Goal: Task Accomplishment & Management: Use online tool/utility

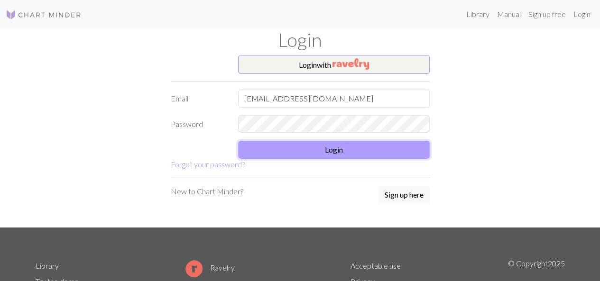
click at [321, 150] on button "Login" at bounding box center [334, 150] width 192 height 18
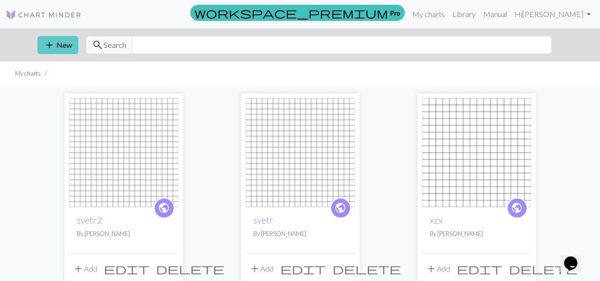
click at [65, 44] on button "add New" at bounding box center [57, 45] width 41 height 18
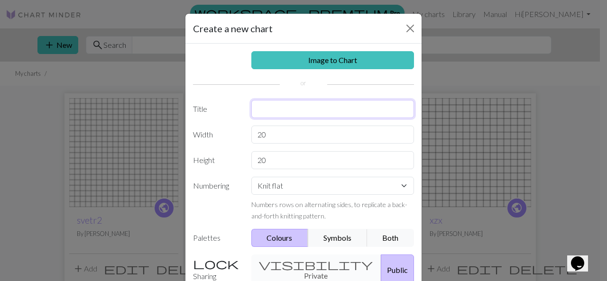
click at [279, 100] on input "text" at bounding box center [332, 109] width 163 height 18
click at [268, 107] on input "svjotrH" at bounding box center [332, 109] width 163 height 18
type input "svetrH"
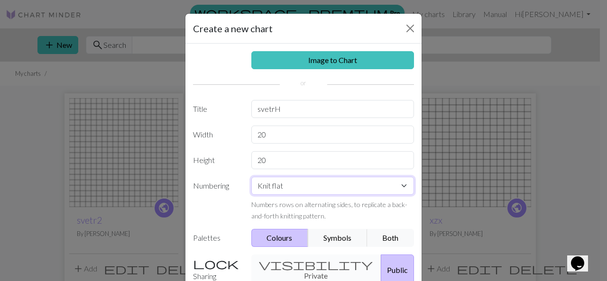
click at [291, 191] on select "Knit flat Knit in the round Lace knitting Cross stitch" at bounding box center [332, 186] width 163 height 18
select select "round"
click at [251, 177] on select "Knit flat Knit in the round Lace knitting Cross stitch" at bounding box center [332, 186] width 163 height 18
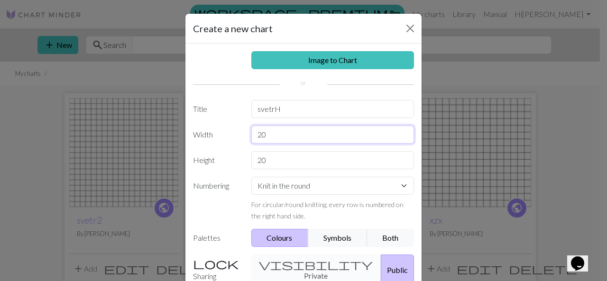
click at [271, 135] on input "20" at bounding box center [332, 135] width 163 height 18
type input "2"
type input "36"
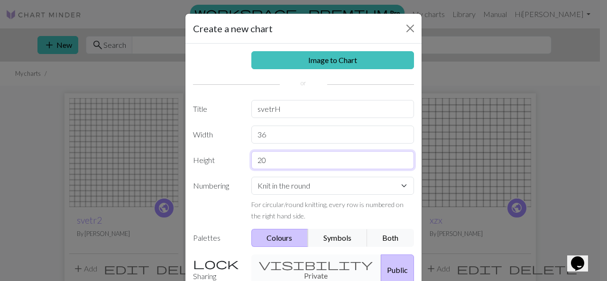
click at [275, 161] on input "20" at bounding box center [332, 160] width 163 height 18
type input "2"
type input "36"
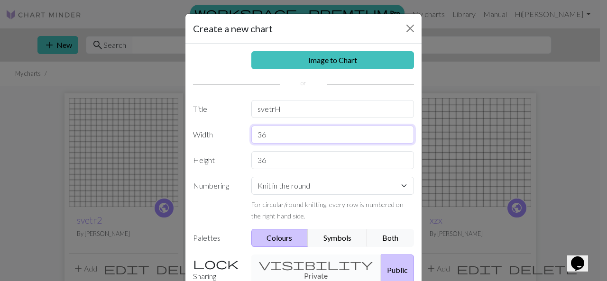
click at [277, 136] on input "36" at bounding box center [332, 135] width 163 height 18
type input "3"
type input "20"
click at [398, 92] on div "Image to Chart Title svetrH Width 20 Height 36 Numbering Knit flat Knit in the …" at bounding box center [303, 197] width 236 height 306
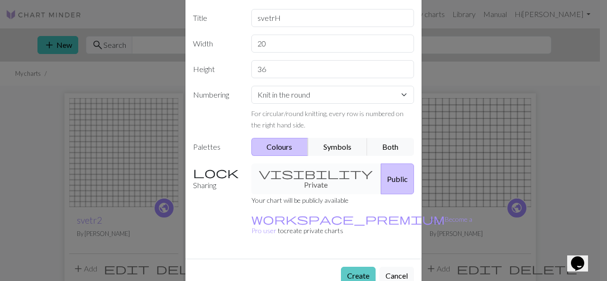
click at [351, 267] on button "Create" at bounding box center [358, 276] width 35 height 18
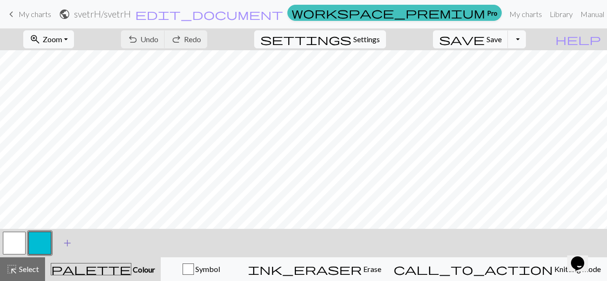
click at [65, 242] on span "add" at bounding box center [67, 243] width 11 height 13
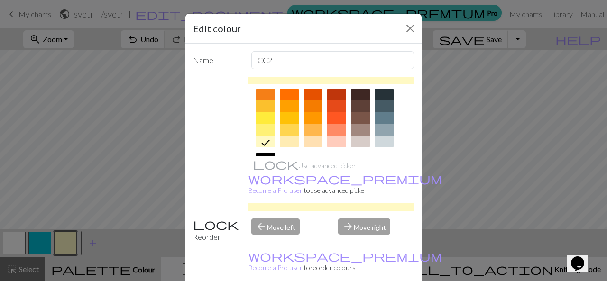
scroll to position [141, 0]
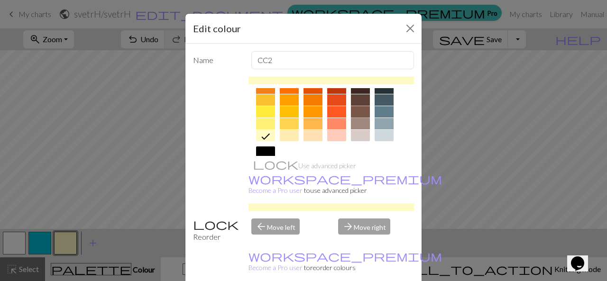
click at [359, 111] on div at bounding box center [360, 111] width 19 height 11
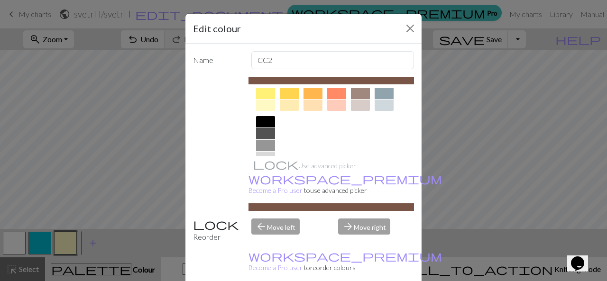
scroll to position [201, 0]
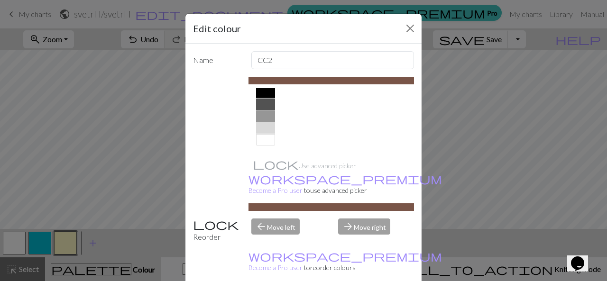
click at [261, 105] on div at bounding box center [265, 104] width 19 height 11
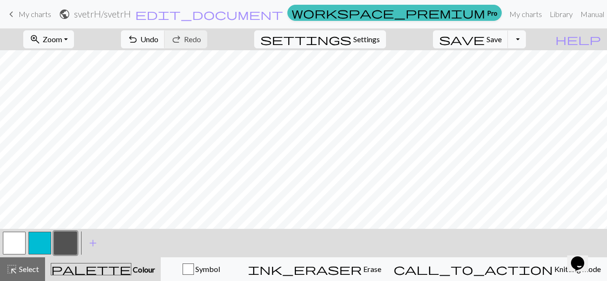
click at [46, 242] on button "button" at bounding box center [39, 243] width 23 height 23
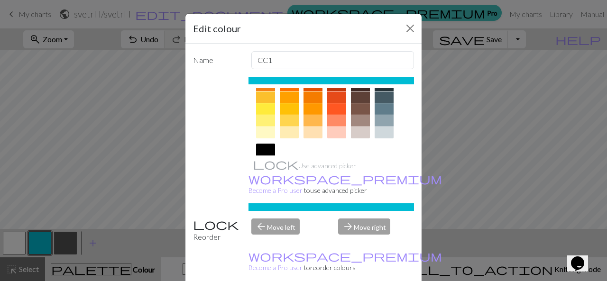
scroll to position [145, 0]
click at [359, 134] on div at bounding box center [360, 131] width 19 height 11
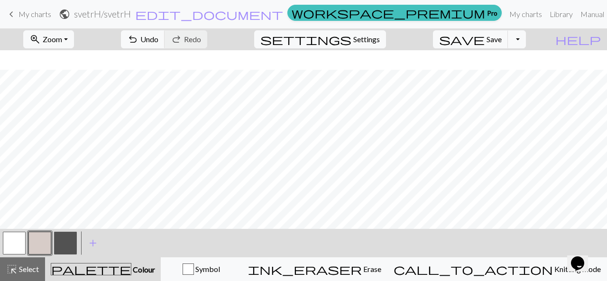
scroll to position [212, 0]
click at [68, 243] on button "button" at bounding box center [65, 243] width 23 height 23
click at [42, 241] on button "button" at bounding box center [39, 243] width 23 height 23
click at [15, 242] on button "button" at bounding box center [14, 243] width 23 height 23
click at [65, 231] on div at bounding box center [66, 244] width 26 height 26
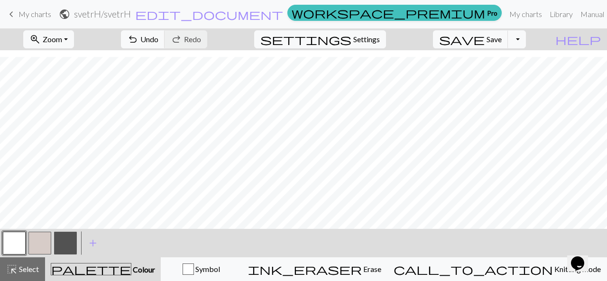
click at [65, 234] on button "button" at bounding box center [65, 243] width 23 height 23
click at [66, 240] on button "button" at bounding box center [65, 243] width 23 height 23
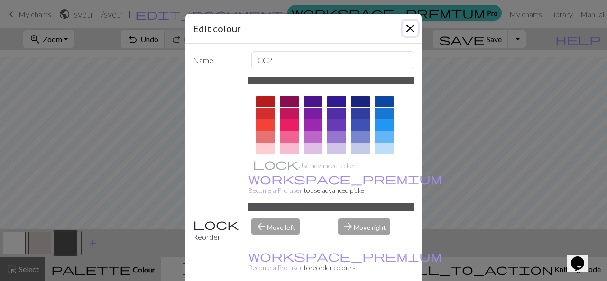
click at [403, 27] on button "Close" at bounding box center [410, 28] width 15 height 15
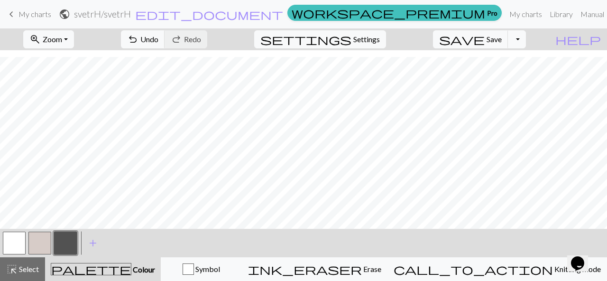
click at [37, 245] on button "button" at bounding box center [39, 243] width 23 height 23
click at [68, 239] on button "button" at bounding box center [65, 243] width 23 height 23
click at [40, 243] on button "button" at bounding box center [39, 243] width 23 height 23
click at [43, 239] on button "button" at bounding box center [39, 243] width 23 height 23
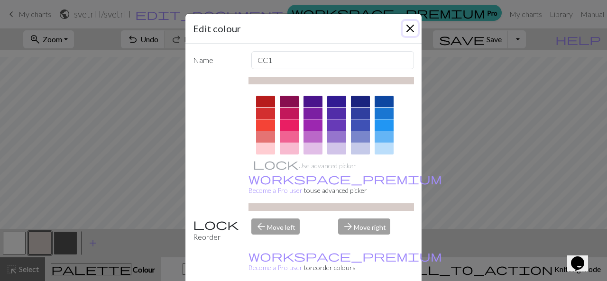
click at [407, 28] on button "Close" at bounding box center [410, 28] width 15 height 15
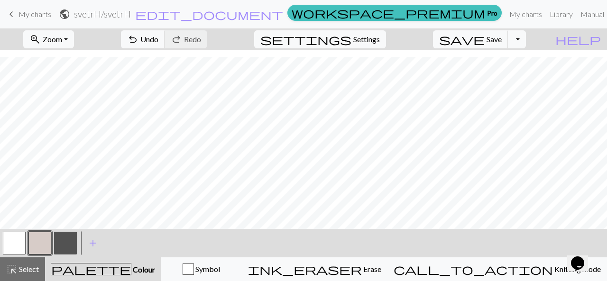
click at [66, 240] on button "button" at bounding box center [65, 243] width 23 height 23
click at [158, 42] on span "Undo" at bounding box center [149, 39] width 18 height 9
click at [296, 240] on div "< > add Add a colour" at bounding box center [303, 243] width 607 height 28
click at [158, 43] on span "Undo" at bounding box center [149, 39] width 18 height 9
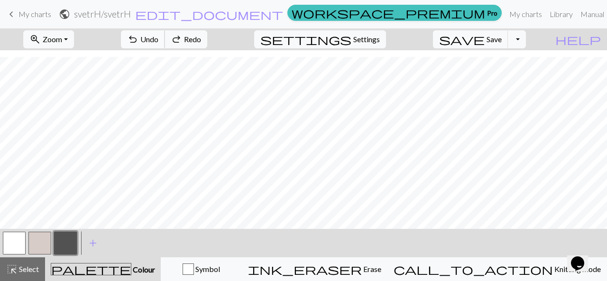
click at [158, 43] on span "Undo" at bounding box center [149, 39] width 18 height 9
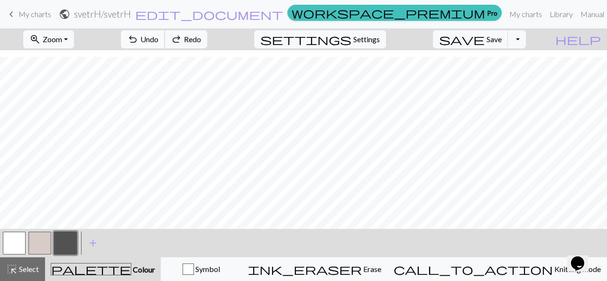
click at [158, 43] on span "Undo" at bounding box center [149, 39] width 18 height 9
click at [28, 272] on span "Select" at bounding box center [28, 269] width 21 height 9
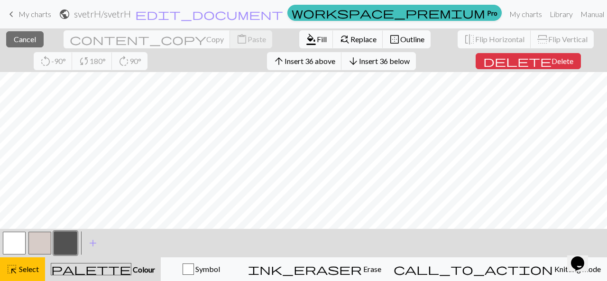
click at [18, 237] on button "button" at bounding box center [14, 243] width 23 height 23
click at [317, 36] on span "Fill" at bounding box center [322, 39] width 10 height 9
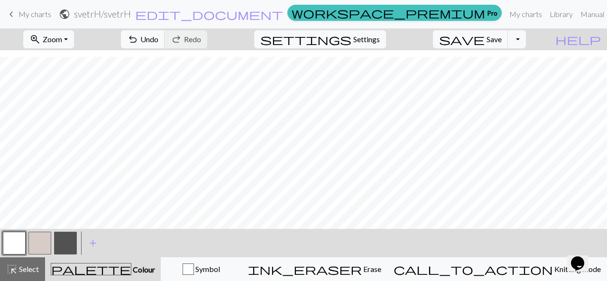
click at [67, 241] on button "button" at bounding box center [65, 243] width 23 height 23
click at [46, 240] on button "button" at bounding box center [39, 243] width 23 height 23
click at [67, 247] on button "button" at bounding box center [65, 243] width 23 height 23
click at [158, 38] on span "Undo" at bounding box center [149, 39] width 18 height 9
click at [44, 241] on button "button" at bounding box center [39, 243] width 23 height 23
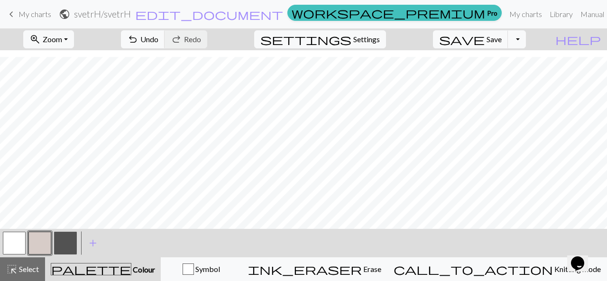
click at [65, 245] on button "button" at bounding box center [65, 243] width 23 height 23
click at [41, 245] on button "button" at bounding box center [39, 243] width 23 height 23
click at [12, 242] on button "button" at bounding box center [14, 243] width 23 height 23
click at [19, 269] on span "Select" at bounding box center [28, 269] width 21 height 9
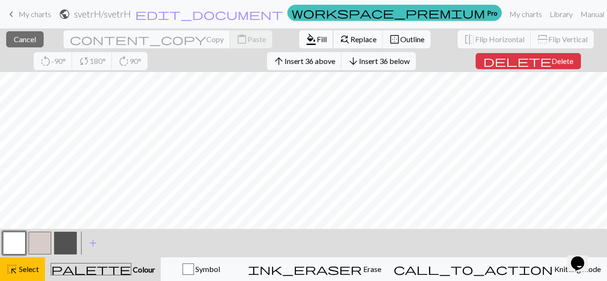
click at [317, 36] on span "Fill" at bounding box center [322, 39] width 10 height 9
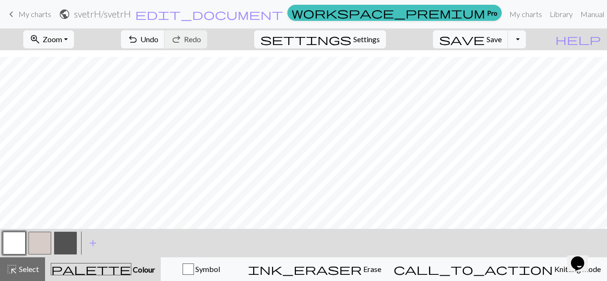
click at [42, 247] on button "button" at bounding box center [39, 243] width 23 height 23
click at [67, 243] on button "button" at bounding box center [65, 243] width 23 height 23
click at [17, 242] on button "button" at bounding box center [14, 243] width 23 height 23
click at [33, 273] on span "Select" at bounding box center [28, 269] width 21 height 9
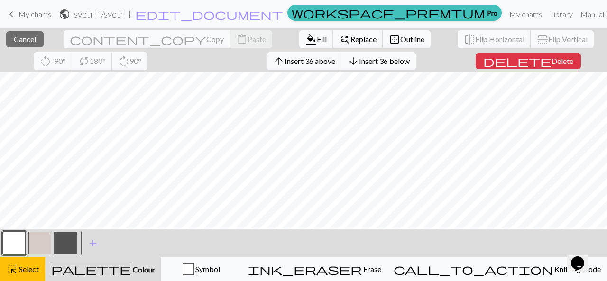
click at [317, 40] on span "Fill" at bounding box center [322, 39] width 10 height 9
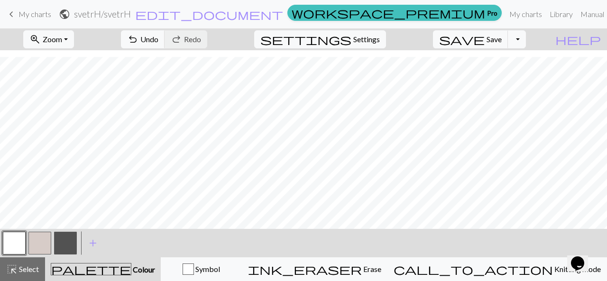
click at [67, 249] on button "button" at bounding box center [65, 243] width 23 height 23
click at [158, 39] on span "Undo" at bounding box center [149, 39] width 18 height 9
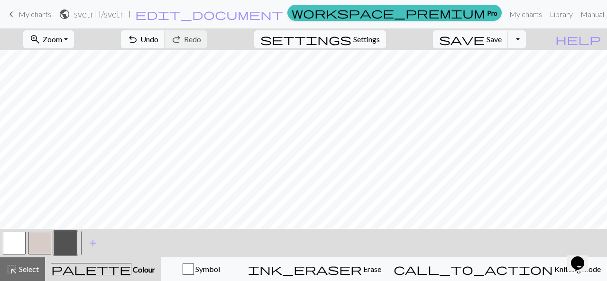
scroll to position [212, 0]
click at [36, 244] on button "button" at bounding box center [39, 243] width 23 height 23
click at [64, 242] on button "button" at bounding box center [65, 243] width 23 height 23
click at [158, 39] on span "Undo" at bounding box center [149, 39] width 18 height 9
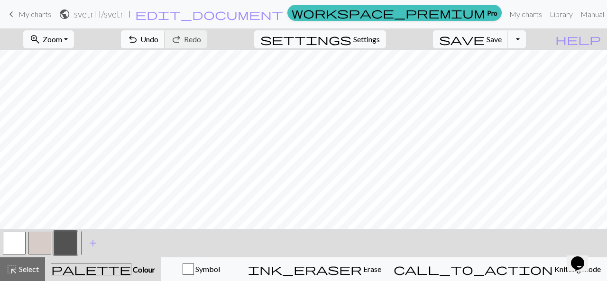
click at [139, 39] on span "undo" at bounding box center [132, 39] width 11 height 13
click at [158, 42] on span "Undo" at bounding box center [149, 39] width 18 height 9
click at [39, 237] on button "button" at bounding box center [39, 243] width 23 height 23
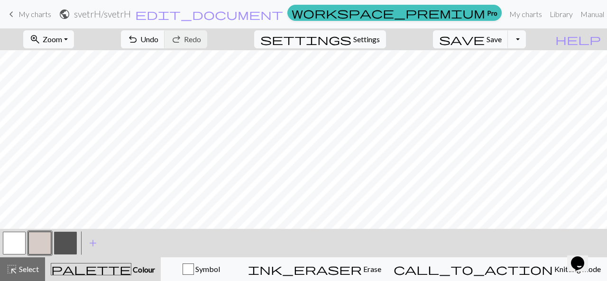
click at [65, 243] on button "button" at bounding box center [65, 243] width 23 height 23
click at [27, 265] on span "Select" at bounding box center [28, 269] width 21 height 9
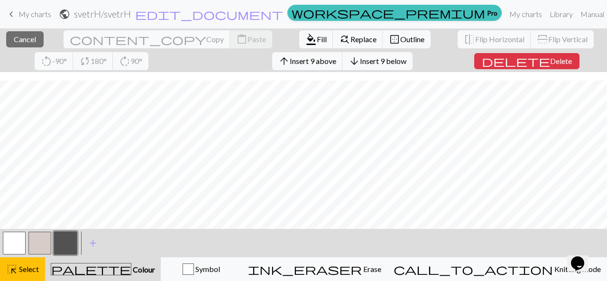
scroll to position [60, 0]
click at [305, 38] on span "format_color_fill" at bounding box center [310, 39] width 11 height 13
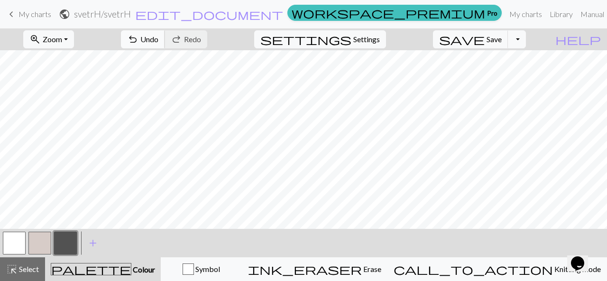
scroll to position [24, 0]
click at [45, 246] on button "button" at bounding box center [39, 243] width 23 height 23
click at [158, 39] on span "Undo" at bounding box center [149, 39] width 18 height 9
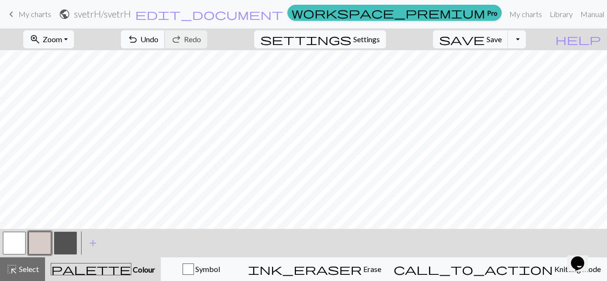
click at [158, 39] on span "Undo" at bounding box center [149, 39] width 18 height 9
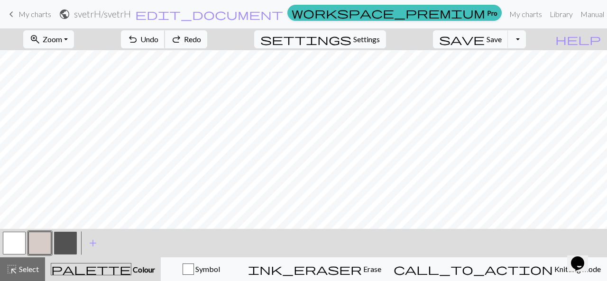
click at [158, 39] on span "Undo" at bounding box center [149, 39] width 18 height 9
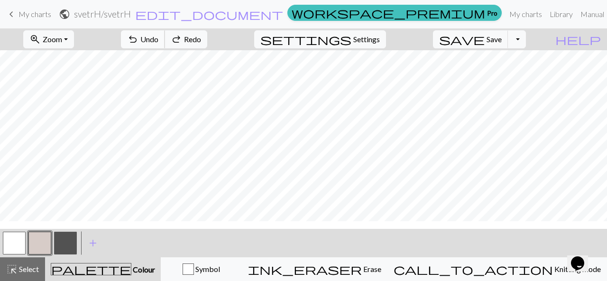
scroll to position [97, 0]
click at [63, 247] on button "button" at bounding box center [65, 243] width 23 height 23
click at [46, 242] on button "button" at bounding box center [39, 243] width 23 height 23
click at [21, 270] on span "Select" at bounding box center [28, 269] width 21 height 9
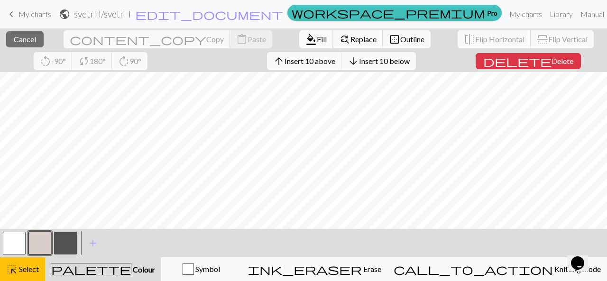
click at [317, 37] on span "Fill" at bounding box center [322, 39] width 10 height 9
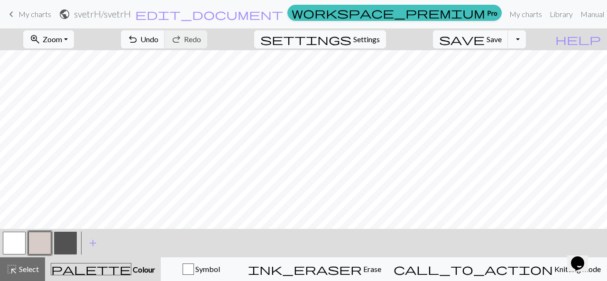
click at [66, 243] on button "button" at bounding box center [65, 243] width 23 height 23
click at [158, 41] on span "Undo" at bounding box center [149, 39] width 18 height 9
click at [36, 239] on button "button" at bounding box center [39, 243] width 23 height 23
click at [63, 246] on button "button" at bounding box center [65, 243] width 23 height 23
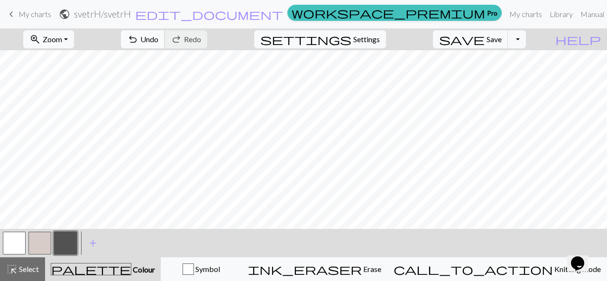
click at [139, 36] on span "undo" at bounding box center [132, 39] width 11 height 13
click at [39, 243] on button "button" at bounding box center [39, 243] width 23 height 23
click at [29, 273] on span "Select" at bounding box center [28, 269] width 21 height 9
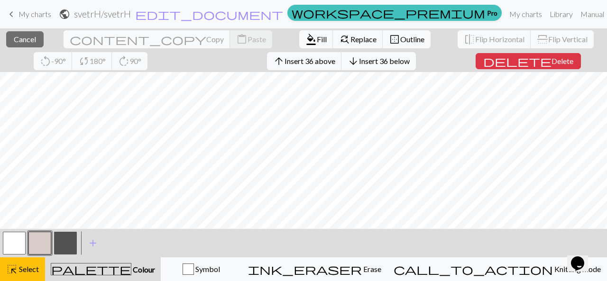
scroll to position [102, 0]
click at [25, 271] on span "Select" at bounding box center [28, 269] width 21 height 9
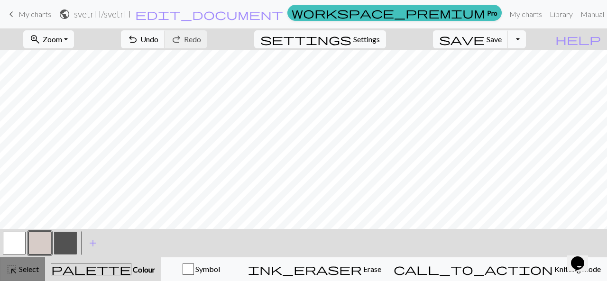
click at [25, 271] on span "Select" at bounding box center [28, 269] width 21 height 9
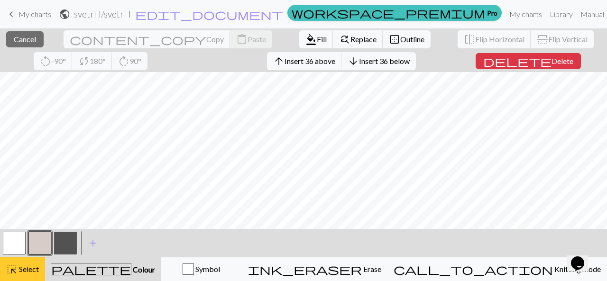
click at [30, 266] on span "Select" at bounding box center [28, 269] width 21 height 9
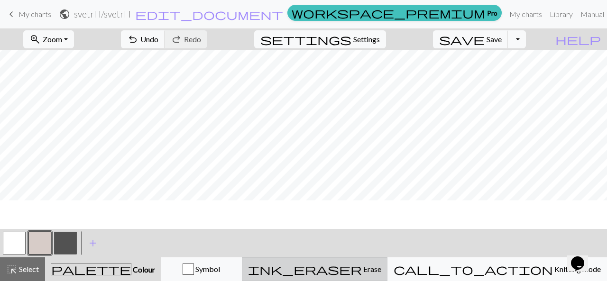
scroll to position [0, 0]
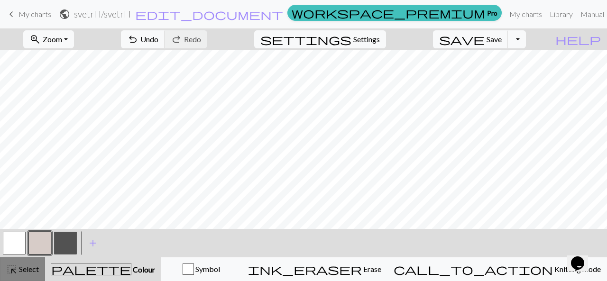
click at [25, 267] on span "Select" at bounding box center [28, 269] width 21 height 9
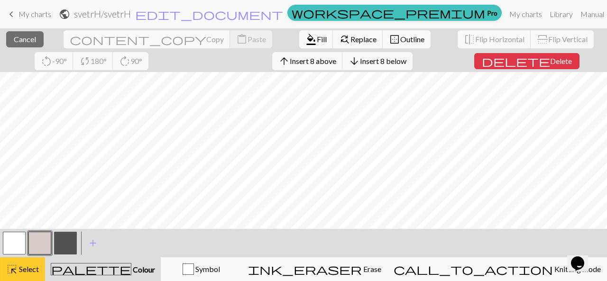
click at [26, 265] on span "Select" at bounding box center [28, 269] width 21 height 9
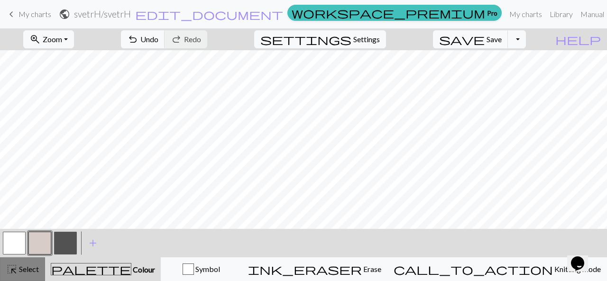
click at [26, 265] on span "Select" at bounding box center [28, 269] width 21 height 9
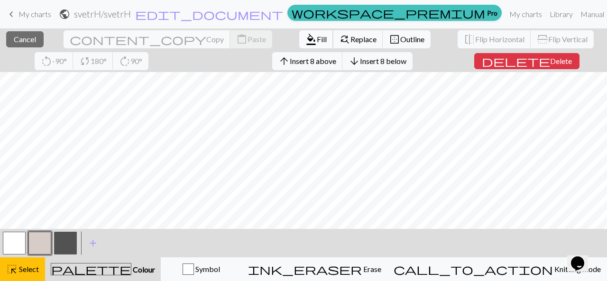
click at [317, 37] on span "Fill" at bounding box center [322, 39] width 10 height 9
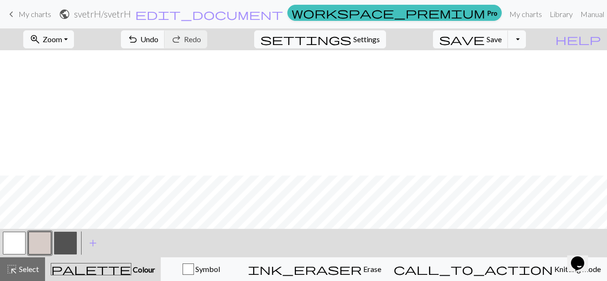
scroll to position [125, 0]
click at [64, 238] on button "button" at bounding box center [65, 243] width 23 height 23
click at [40, 249] on button "button" at bounding box center [39, 243] width 23 height 23
click at [70, 247] on button "button" at bounding box center [65, 243] width 23 height 23
click at [46, 240] on button "button" at bounding box center [39, 243] width 23 height 23
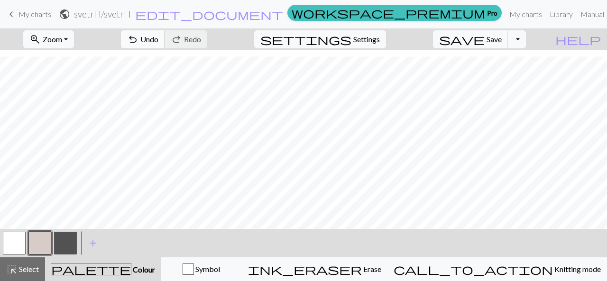
click at [165, 34] on button "undo Undo Undo" at bounding box center [143, 39] width 44 height 18
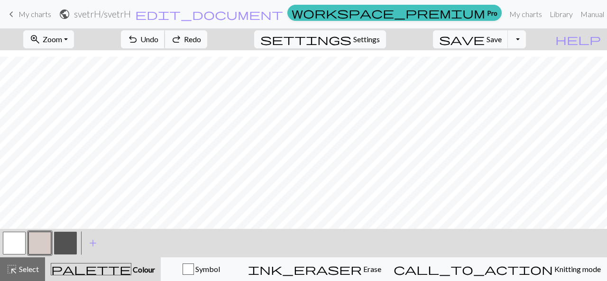
click at [165, 34] on button "undo Undo Undo" at bounding box center [143, 39] width 44 height 18
click at [165, 39] on button "undo Undo Undo" at bounding box center [143, 39] width 44 height 18
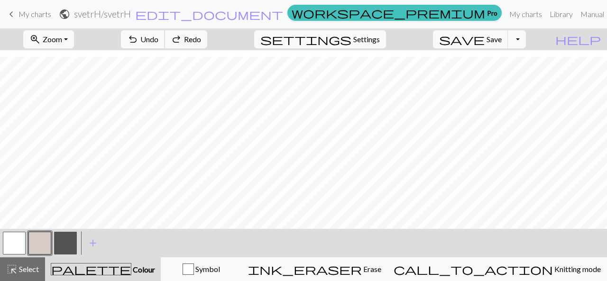
click at [165, 39] on button "undo Undo Undo" at bounding box center [143, 39] width 44 height 18
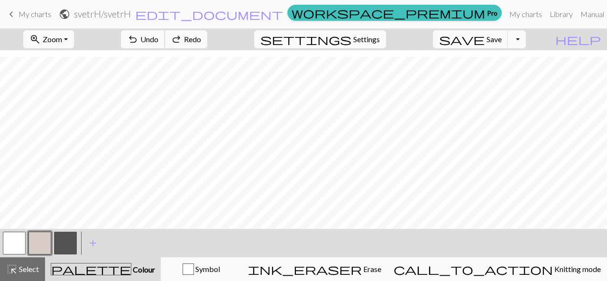
click at [165, 36] on button "undo Undo Undo" at bounding box center [143, 39] width 44 height 18
click at [201, 40] on span "Redo" at bounding box center [192, 39] width 17 height 9
click at [158, 41] on span "Undo" at bounding box center [149, 39] width 18 height 9
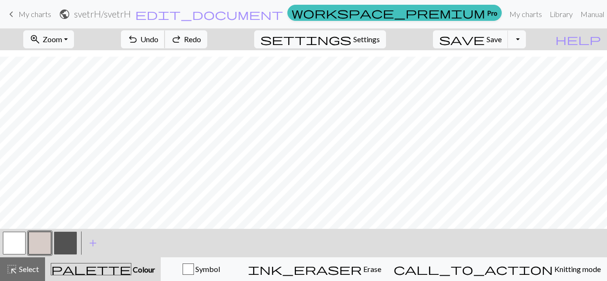
click at [158, 41] on span "Undo" at bounding box center [149, 39] width 18 height 9
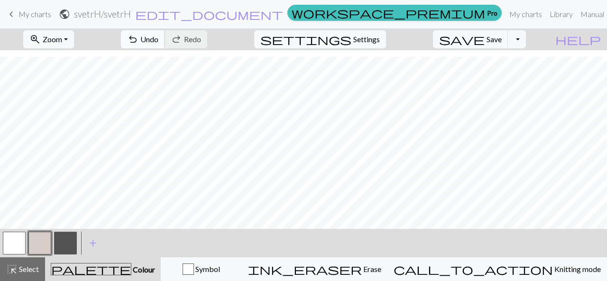
click at [158, 41] on span "Undo" at bounding box center [149, 39] width 18 height 9
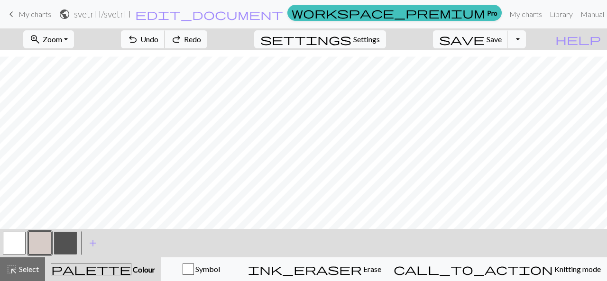
click at [158, 41] on span "Undo" at bounding box center [149, 39] width 18 height 9
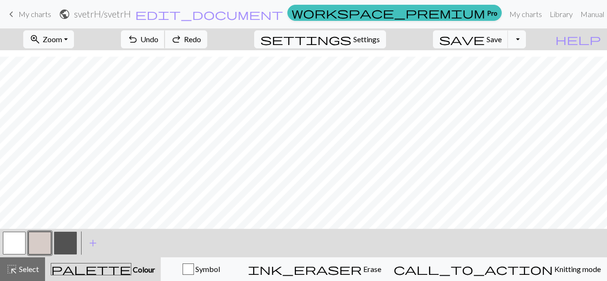
click at [158, 41] on span "Undo" at bounding box center [149, 39] width 18 height 9
click at [63, 244] on button "button" at bounding box center [65, 243] width 23 height 23
click at [158, 39] on span "Undo" at bounding box center [149, 39] width 18 height 9
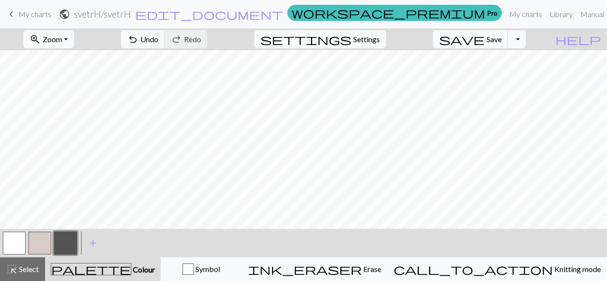
click at [46, 243] on button "button" at bounding box center [39, 243] width 23 height 23
click at [62, 245] on button "button" at bounding box center [65, 243] width 23 height 23
click at [165, 35] on button "undo Undo Undo" at bounding box center [143, 39] width 44 height 18
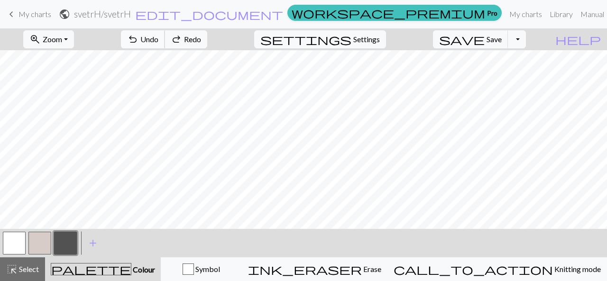
click at [165, 35] on button "undo Undo Undo" at bounding box center [143, 39] width 44 height 18
click at [62, 36] on span "Zoom" at bounding box center [52, 39] width 19 height 9
click at [72, 91] on button "Fit height" at bounding box center [61, 90] width 75 height 15
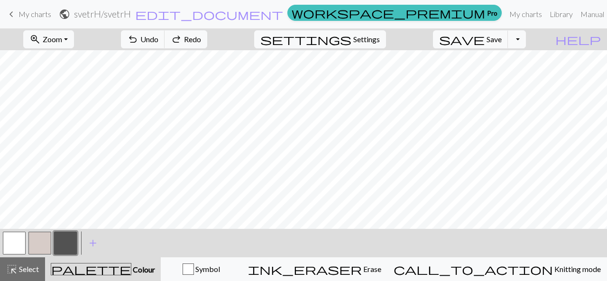
scroll to position [19, 0]
click at [74, 46] on button "zoom_in Zoom Zoom" at bounding box center [48, 39] width 51 height 18
click at [74, 61] on button "Fit all" at bounding box center [61, 59] width 75 height 15
click at [22, 271] on span "Select" at bounding box center [28, 269] width 21 height 9
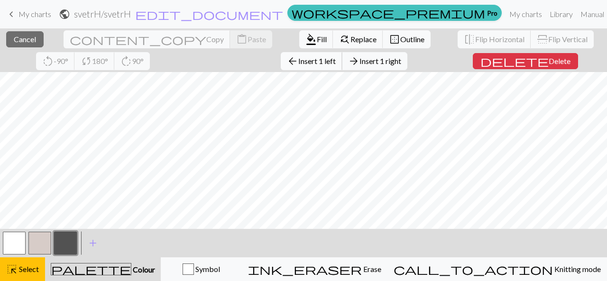
click at [298, 61] on span "Insert 1 left" at bounding box center [316, 60] width 37 height 9
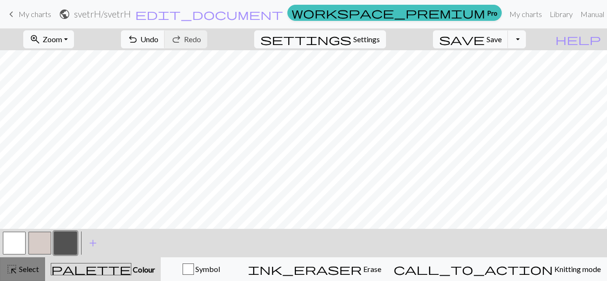
click at [15, 270] on span "highlight_alt" at bounding box center [11, 269] width 11 height 13
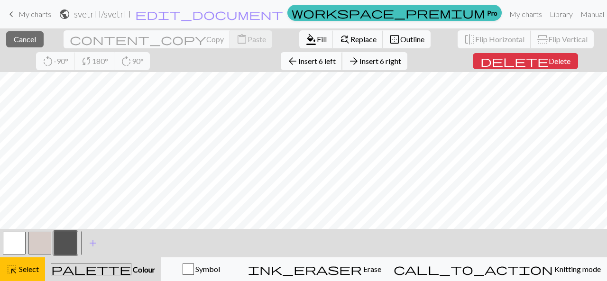
click at [298, 64] on span "Insert 6 left" at bounding box center [316, 60] width 37 height 9
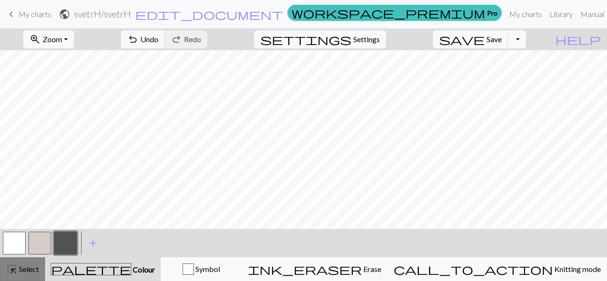
click at [26, 274] on span "Select" at bounding box center [28, 269] width 21 height 9
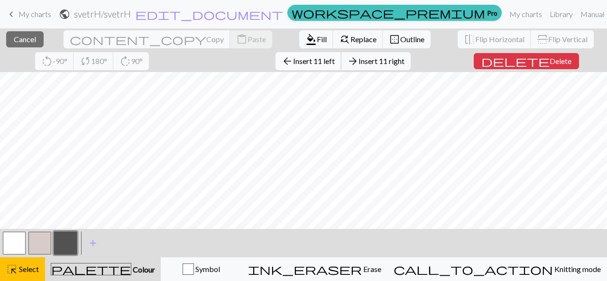
click at [293, 62] on span "Insert 11 left" at bounding box center [314, 60] width 42 height 9
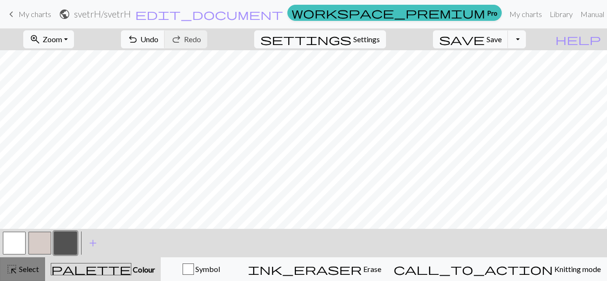
click at [22, 276] on button "highlight_alt Select Select" at bounding box center [22, 270] width 45 height 24
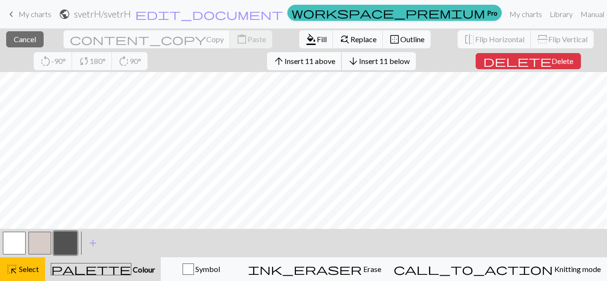
click at [285, 58] on span "Insert 11 above" at bounding box center [310, 60] width 51 height 9
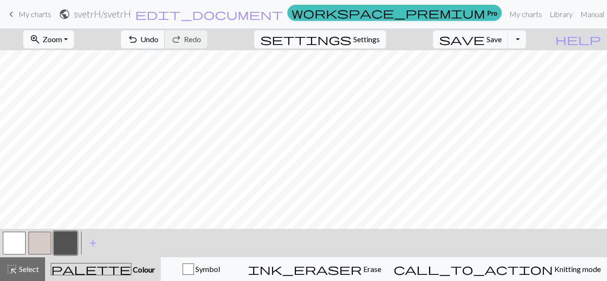
click at [158, 37] on span "Undo" at bounding box center [149, 39] width 18 height 9
click at [139, 33] on span "undo" at bounding box center [132, 39] width 11 height 13
click at [158, 38] on span "Undo" at bounding box center [149, 39] width 18 height 9
click at [158, 36] on span "Undo" at bounding box center [149, 39] width 18 height 9
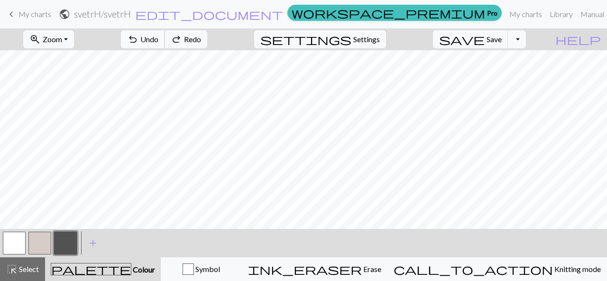
click at [158, 35] on span "Undo" at bounding box center [149, 39] width 18 height 9
click at [15, 248] on button "button" at bounding box center [14, 243] width 23 height 23
click at [65, 246] on button "button" at bounding box center [65, 243] width 23 height 23
click at [29, 270] on span "Select" at bounding box center [28, 269] width 21 height 9
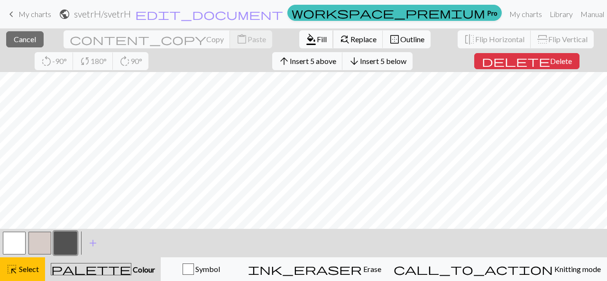
click at [317, 35] on span "Fill" at bounding box center [322, 39] width 10 height 9
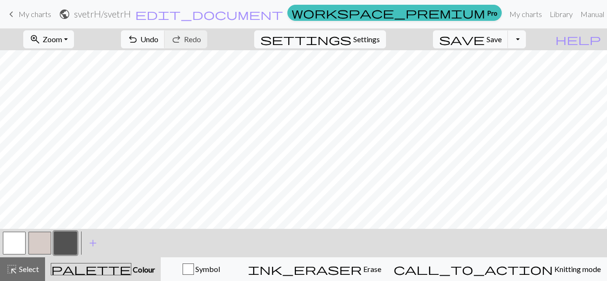
click at [38, 242] on button "button" at bounding box center [39, 243] width 23 height 23
click at [158, 37] on span "Undo" at bounding box center [149, 39] width 18 height 9
click at [28, 268] on span "Select" at bounding box center [28, 269] width 21 height 9
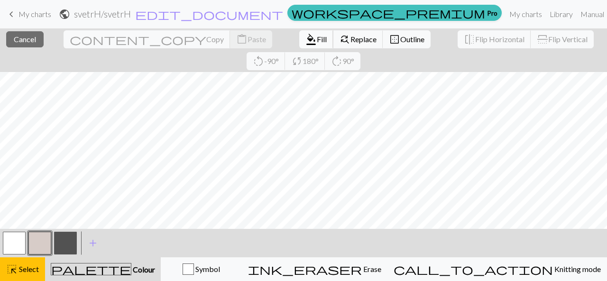
click at [305, 37] on span "format_color_fill" at bounding box center [310, 39] width 11 height 13
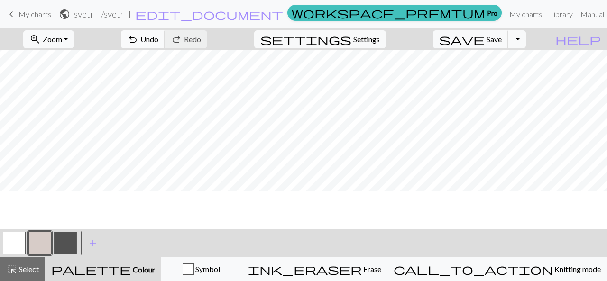
scroll to position [0, 0]
click at [139, 34] on span "undo" at bounding box center [132, 39] width 11 height 13
click at [28, 265] on span "Select" at bounding box center [28, 269] width 21 height 9
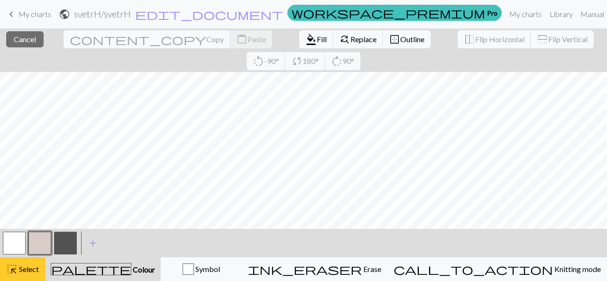
click at [36, 265] on span "Select" at bounding box center [28, 269] width 21 height 9
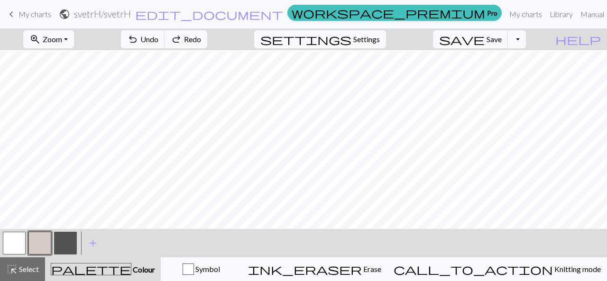
scroll to position [45, 0]
click at [26, 274] on div "highlight_alt Select Select" at bounding box center [22, 269] width 33 height 11
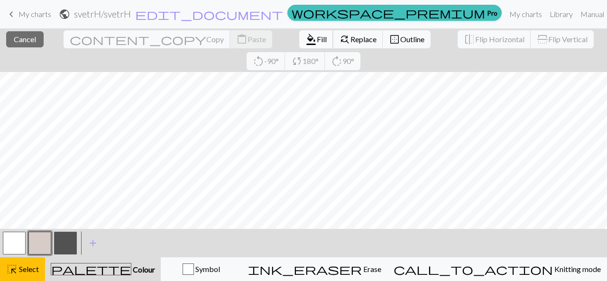
click at [317, 35] on span "Fill" at bounding box center [322, 39] width 10 height 9
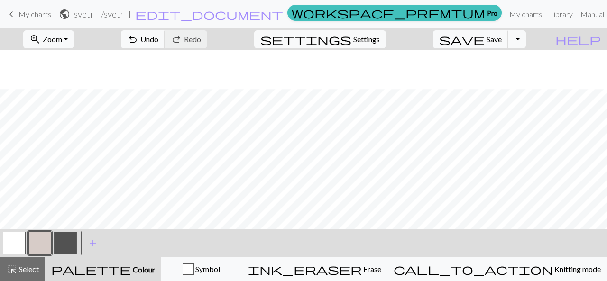
scroll to position [84, 0]
click at [28, 265] on span "Select" at bounding box center [28, 269] width 21 height 9
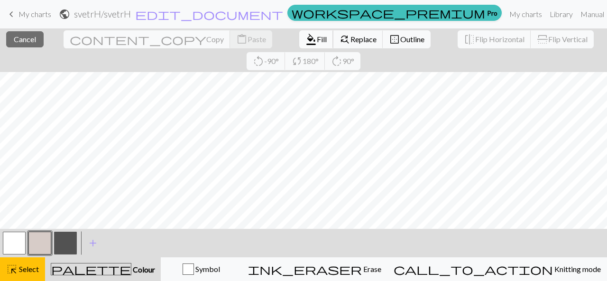
click at [305, 36] on span "format_color_fill" at bounding box center [310, 39] width 11 height 13
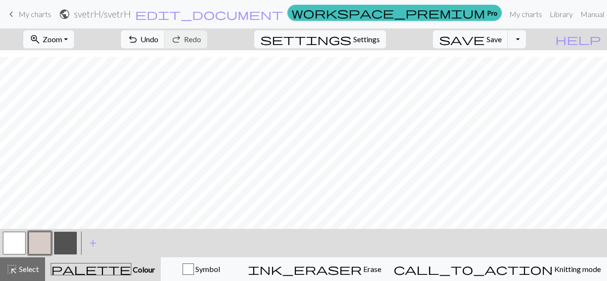
click at [61, 242] on button "button" at bounding box center [65, 243] width 23 height 23
click at [18, 275] on button "highlight_alt Select Select" at bounding box center [22, 270] width 45 height 24
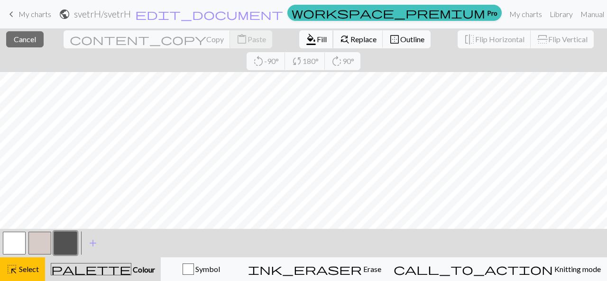
click at [317, 37] on span "Fill" at bounding box center [322, 39] width 10 height 9
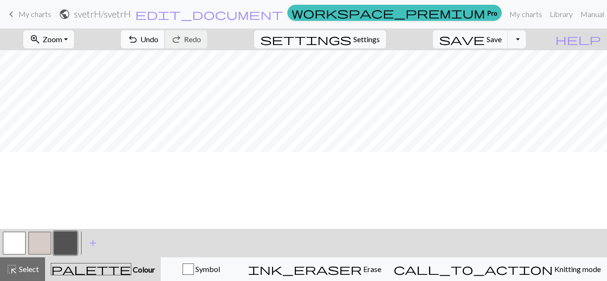
scroll to position [0, 0]
click at [40, 239] on button "button" at bounding box center [39, 243] width 23 height 23
click at [139, 37] on span "undo" at bounding box center [132, 39] width 11 height 13
click at [158, 39] on span "Undo" at bounding box center [149, 39] width 18 height 9
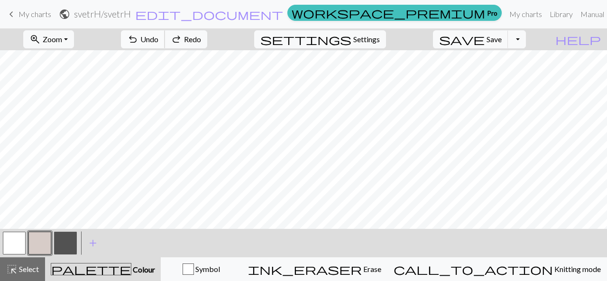
click at [158, 43] on span "Undo" at bounding box center [149, 39] width 18 height 9
click at [68, 247] on button "button" at bounding box center [65, 243] width 23 height 23
click at [39, 240] on button "button" at bounding box center [39, 243] width 23 height 23
click at [158, 42] on span "Undo" at bounding box center [149, 39] width 18 height 9
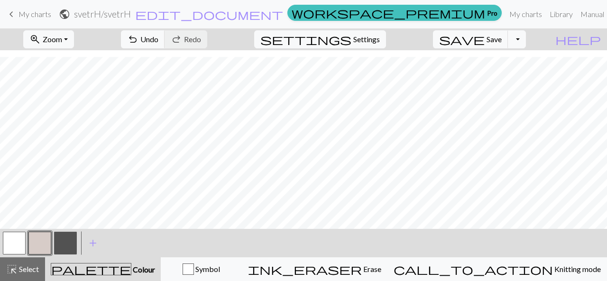
click at [66, 244] on button "button" at bounding box center [65, 243] width 23 height 23
click at [33, 243] on button "button" at bounding box center [39, 243] width 23 height 23
click at [66, 240] on button "button" at bounding box center [65, 243] width 23 height 23
click at [158, 36] on span "Undo" at bounding box center [149, 39] width 18 height 9
click at [158, 38] on span "Undo" at bounding box center [149, 39] width 18 height 9
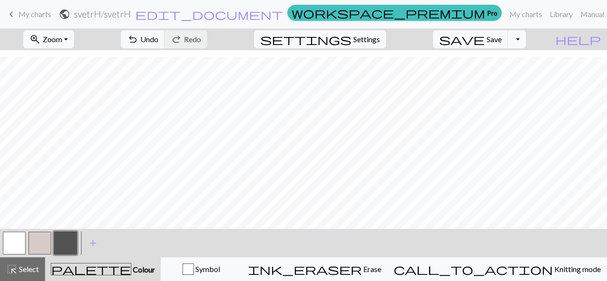
click at [38, 245] on button "button" at bounding box center [39, 243] width 23 height 23
click at [70, 244] on button "button" at bounding box center [65, 243] width 23 height 23
click at [158, 41] on span "Undo" at bounding box center [149, 39] width 18 height 9
click at [40, 244] on button "button" at bounding box center [39, 243] width 23 height 23
click at [68, 245] on button "button" at bounding box center [65, 243] width 23 height 23
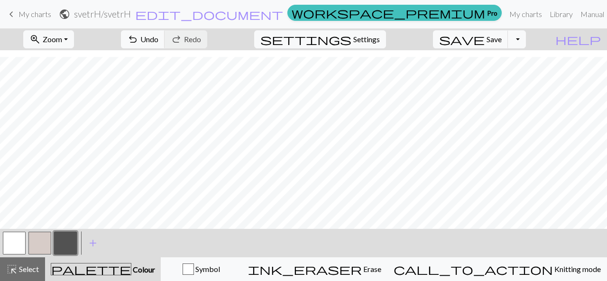
click at [42, 236] on button "button" at bounding box center [39, 243] width 23 height 23
click at [66, 240] on button "button" at bounding box center [65, 243] width 23 height 23
click at [158, 41] on span "Undo" at bounding box center [149, 39] width 18 height 9
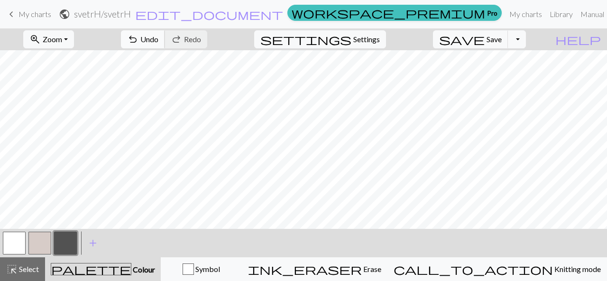
click at [158, 42] on span "Undo" at bounding box center [149, 39] width 18 height 9
click at [139, 41] on span "undo" at bounding box center [132, 39] width 11 height 13
click at [165, 45] on button "undo Undo Undo" at bounding box center [143, 39] width 44 height 18
click at [158, 38] on span "Undo" at bounding box center [149, 39] width 18 height 9
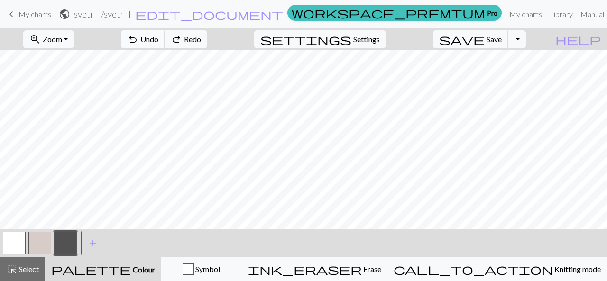
click at [158, 38] on span "Undo" at bounding box center [149, 39] width 18 height 9
click at [165, 34] on button "undo Undo Undo" at bounding box center [143, 39] width 44 height 18
click at [44, 231] on div at bounding box center [40, 244] width 26 height 26
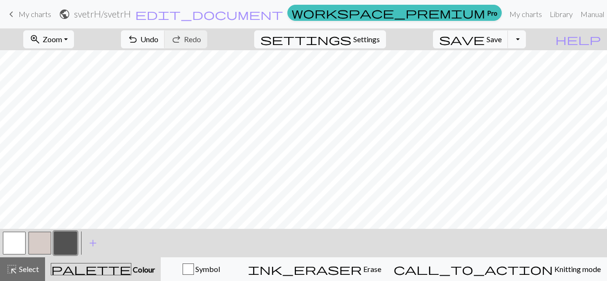
click at [43, 239] on button "button" at bounding box center [39, 243] width 23 height 23
click at [28, 268] on span "Select" at bounding box center [28, 269] width 21 height 9
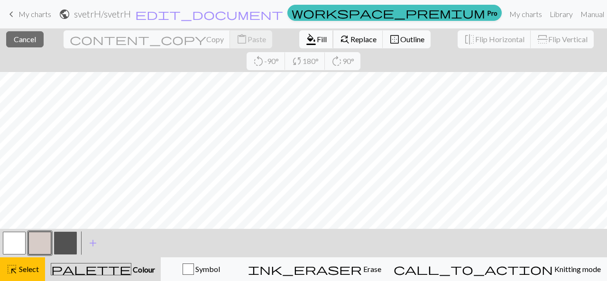
click at [299, 44] on button "format_color_fill Fill" at bounding box center [316, 39] width 34 height 18
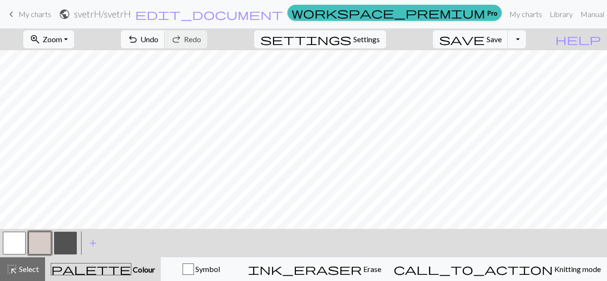
click at [68, 240] on button "button" at bounding box center [65, 243] width 23 height 23
click at [37, 240] on button "button" at bounding box center [39, 243] width 23 height 23
click at [64, 240] on button "button" at bounding box center [65, 243] width 23 height 23
click at [158, 37] on span "Undo" at bounding box center [149, 39] width 18 height 9
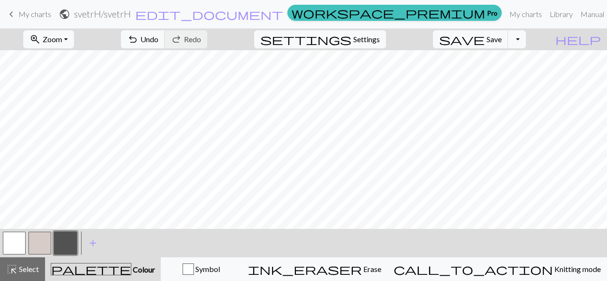
click at [39, 238] on button "button" at bounding box center [39, 243] width 23 height 23
click at [71, 245] on button "button" at bounding box center [65, 243] width 23 height 23
click at [43, 244] on button "button" at bounding box center [39, 243] width 23 height 23
click at [158, 40] on span "Undo" at bounding box center [149, 39] width 18 height 9
click at [165, 32] on button "undo Undo Undo" at bounding box center [143, 39] width 44 height 18
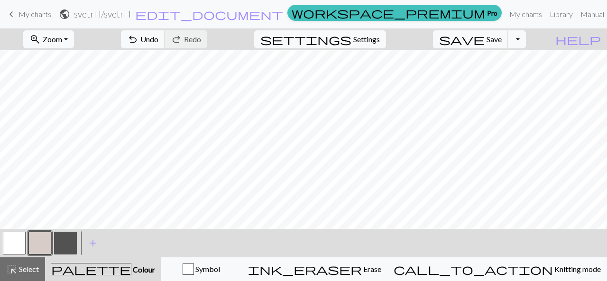
click at [73, 242] on button "button" at bounding box center [65, 243] width 23 height 23
click at [42, 246] on button "button" at bounding box center [39, 243] width 23 height 23
click at [64, 244] on button "button" at bounding box center [65, 243] width 23 height 23
click at [44, 244] on button "button" at bounding box center [39, 243] width 23 height 23
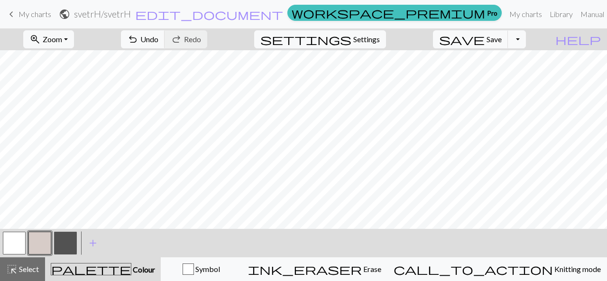
click at [69, 243] on button "button" at bounding box center [65, 243] width 23 height 23
click at [31, 269] on span "Select" at bounding box center [28, 269] width 21 height 9
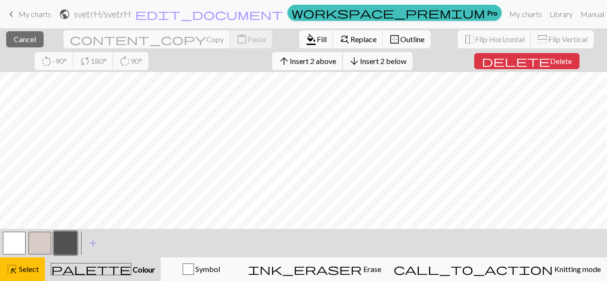
click at [272, 65] on button "arrow_upward Insert 2 above" at bounding box center [307, 61] width 71 height 18
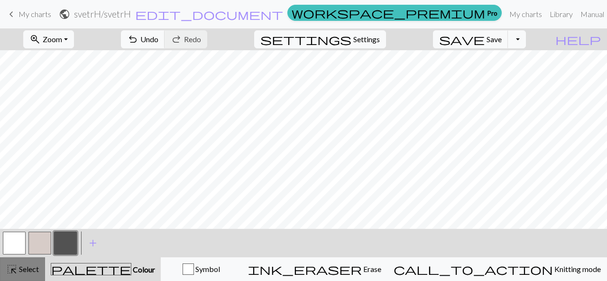
click at [22, 267] on span "Select" at bounding box center [28, 269] width 21 height 9
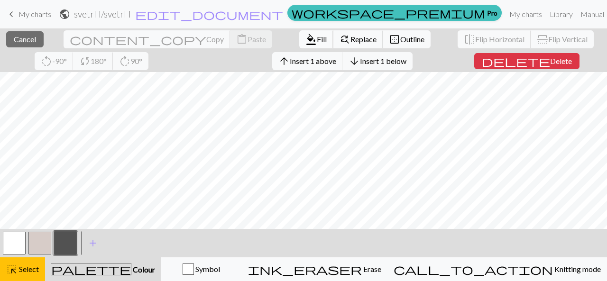
click at [317, 37] on span "Fill" at bounding box center [322, 39] width 10 height 9
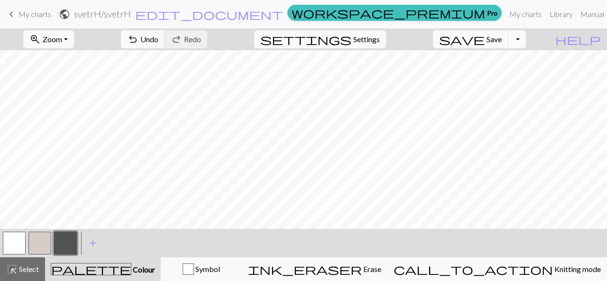
click at [526, 37] on button "Toggle Dropdown" at bounding box center [517, 39] width 18 height 18
click at [507, 77] on button "save_alt Download" at bounding box center [447, 74] width 157 height 15
click at [526, 33] on button "Toggle Dropdown" at bounding box center [517, 39] width 18 height 18
click at [515, 72] on button "save_alt Download" at bounding box center [447, 74] width 157 height 15
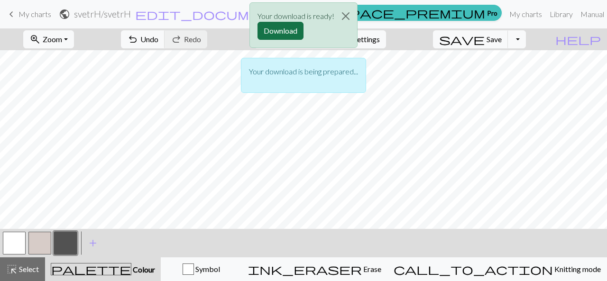
click at [288, 33] on button "Download" at bounding box center [281, 31] width 46 height 18
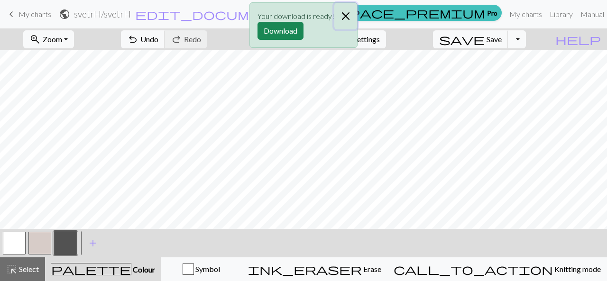
click at [344, 17] on button "Close" at bounding box center [345, 16] width 23 height 27
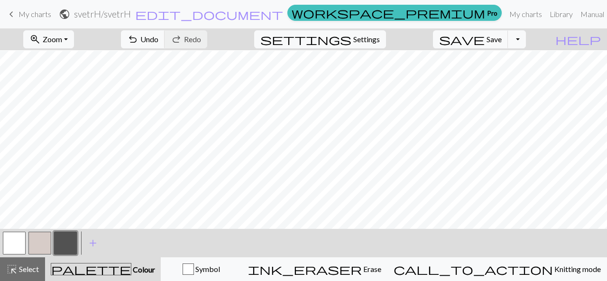
scroll to position [6, 0]
click at [19, 268] on span "Select" at bounding box center [28, 269] width 21 height 9
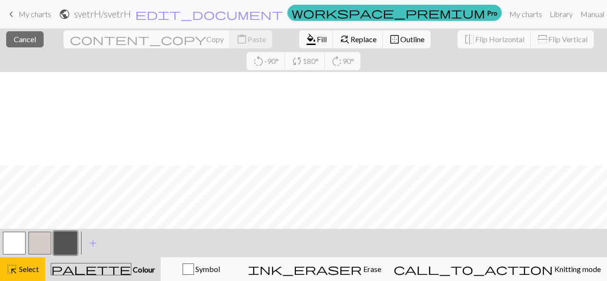
scroll to position [93, 0]
click at [20, 41] on span "Cancel" at bounding box center [25, 39] width 22 height 9
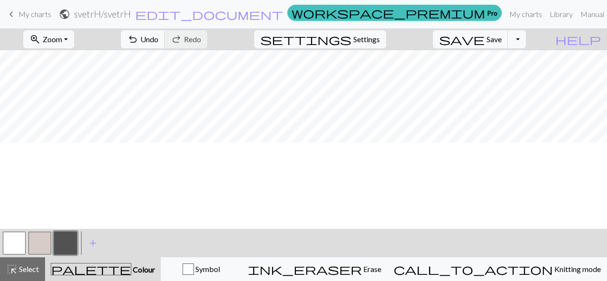
scroll to position [0, 0]
click at [28, 269] on span "Select" at bounding box center [28, 269] width 21 height 9
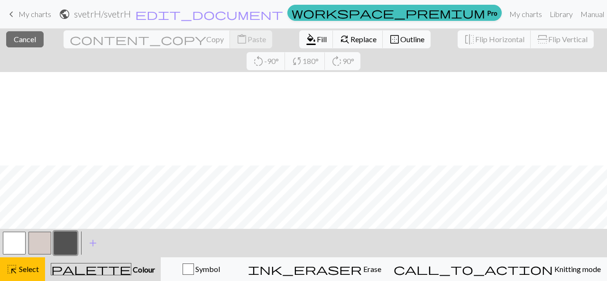
scroll to position [93, 0]
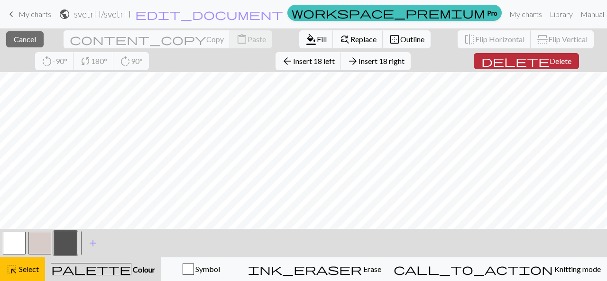
click at [550, 59] on span "Delete" at bounding box center [561, 60] width 22 height 9
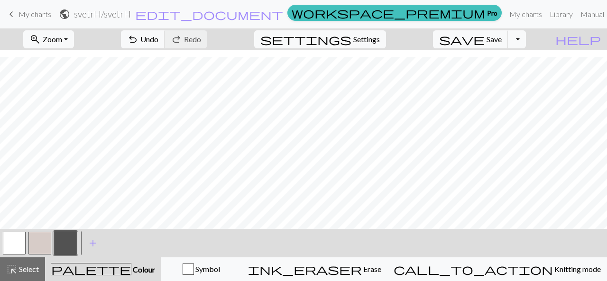
scroll to position [0, 0]
click at [39, 241] on button "button" at bounding box center [39, 243] width 23 height 23
click at [526, 41] on button "Toggle Dropdown" at bounding box center [517, 39] width 18 height 18
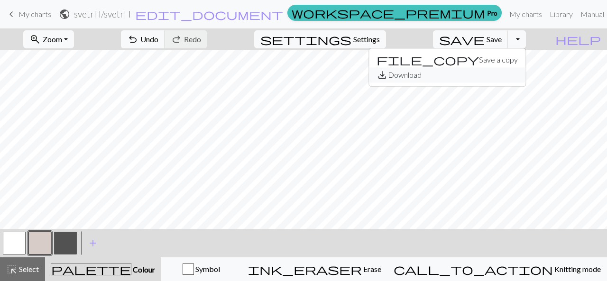
click at [493, 77] on button "save_alt Download" at bounding box center [447, 74] width 157 height 15
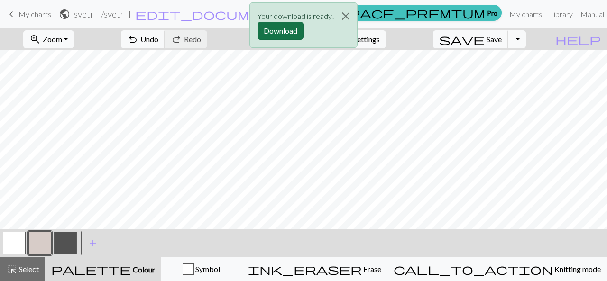
click at [286, 34] on button "Download" at bounding box center [281, 31] width 46 height 18
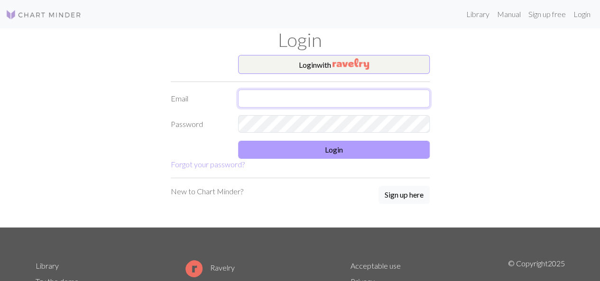
type input "[EMAIL_ADDRESS][DOMAIN_NAME]"
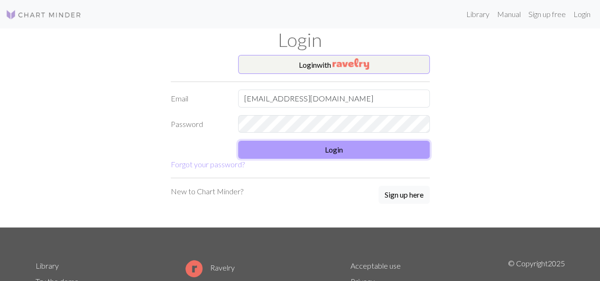
click at [347, 150] on button "Login" at bounding box center [334, 150] width 192 height 18
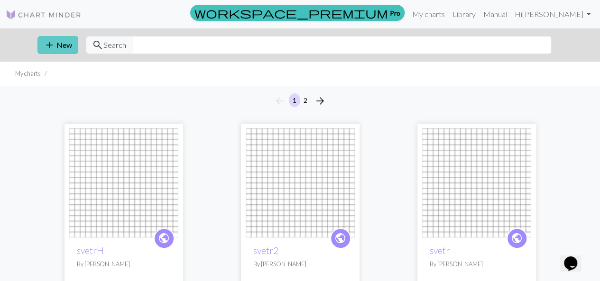
click at [59, 46] on button "add New" at bounding box center [57, 45] width 41 height 18
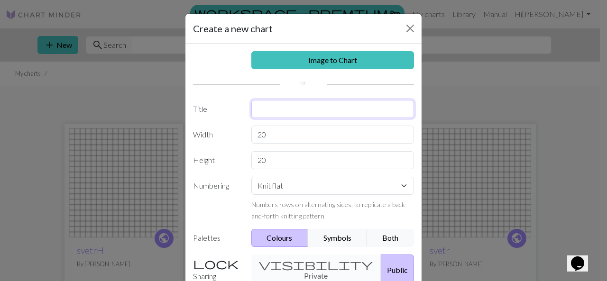
click at [280, 105] on input "text" at bounding box center [332, 109] width 163 height 18
type input "pawws"
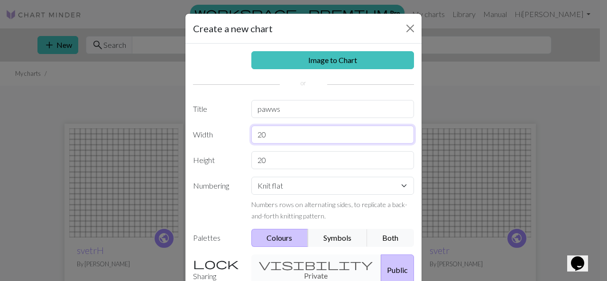
click at [268, 134] on input "20" at bounding box center [332, 135] width 163 height 18
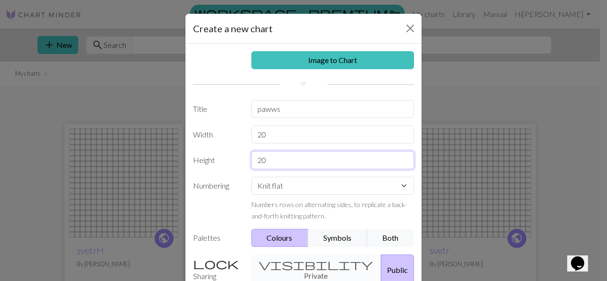
click at [272, 157] on input "20" at bounding box center [332, 160] width 163 height 18
type input "2"
type input "80"
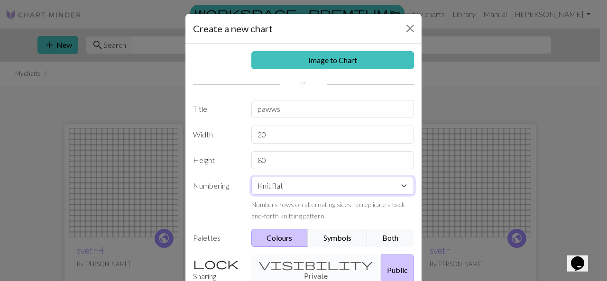
click at [392, 192] on select "Knit flat Knit in the round Lace knitting Cross stitch" at bounding box center [332, 186] width 163 height 18
select select "round"
click at [251, 177] on select "Knit flat Knit in the round Lace knitting Cross stitch" at bounding box center [332, 186] width 163 height 18
click at [381, 269] on button "Public" at bounding box center [397, 270] width 33 height 31
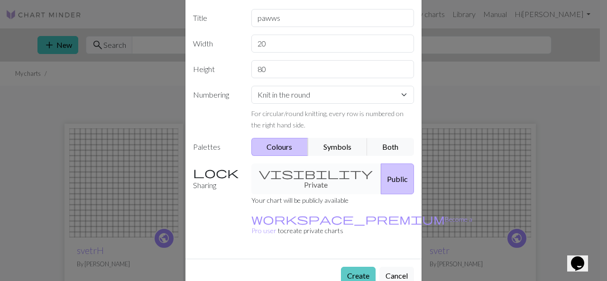
click at [354, 267] on button "Create" at bounding box center [358, 276] width 35 height 18
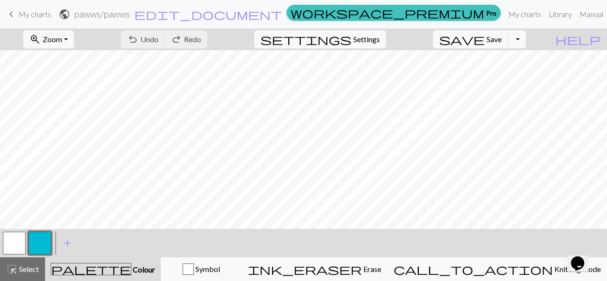
scroll to position [629, 0]
click at [158, 43] on span "Undo" at bounding box center [149, 39] width 18 height 9
click at [158, 37] on span "Undo" at bounding box center [149, 39] width 18 height 9
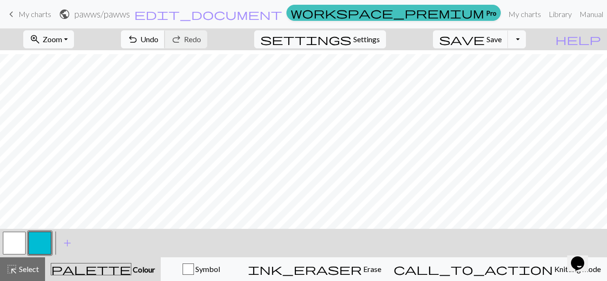
click at [158, 39] on span "Undo" at bounding box center [149, 39] width 18 height 9
click at [158, 35] on span "Undo" at bounding box center [149, 39] width 18 height 9
click at [165, 31] on button "undo Undo Undo" at bounding box center [143, 39] width 44 height 18
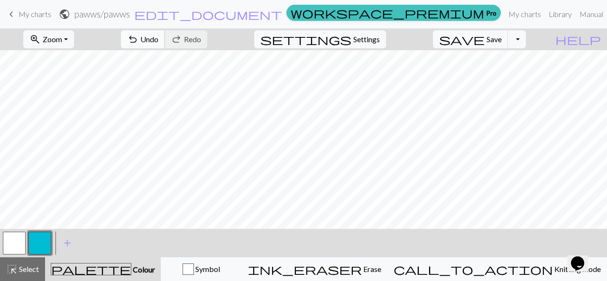
click at [165, 44] on button "undo Undo Undo" at bounding box center [143, 39] width 44 height 18
click at [18, 243] on button "button" at bounding box center [14, 243] width 23 height 23
click at [46, 237] on button "button" at bounding box center [39, 243] width 23 height 23
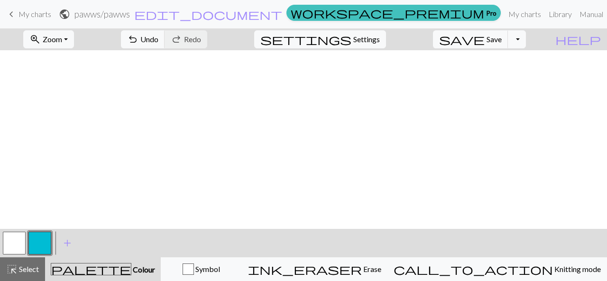
scroll to position [256, 0]
